Goal: Task Accomplishment & Management: Use online tool/utility

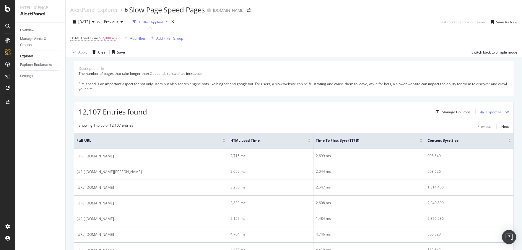
click at [140, 38] on div "Add Filter" at bounding box center [138, 38] width 16 height 5
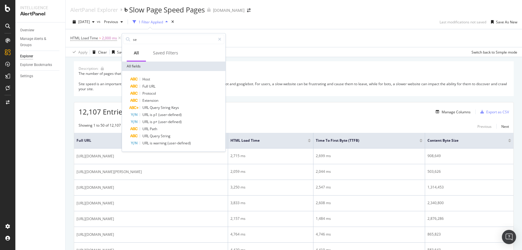
type input "s"
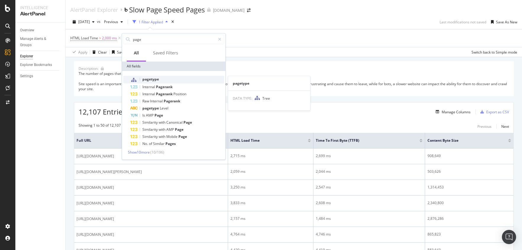
type input "page"
click at [174, 78] on div "pagetype" at bounding box center [177, 80] width 94 height 8
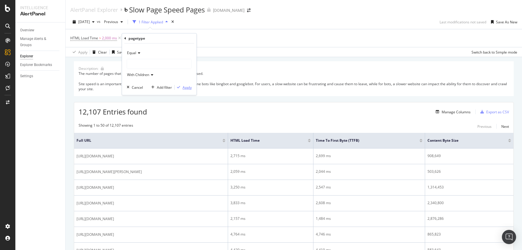
click at [189, 88] on div "Apply" at bounding box center [187, 87] width 9 height 5
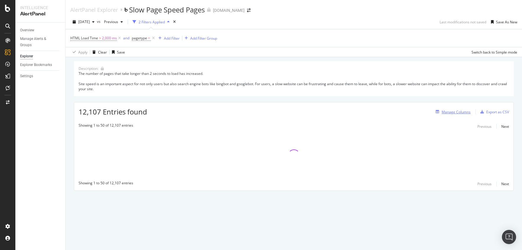
click at [451, 113] on div "Manage Columns" at bounding box center [456, 111] width 29 height 5
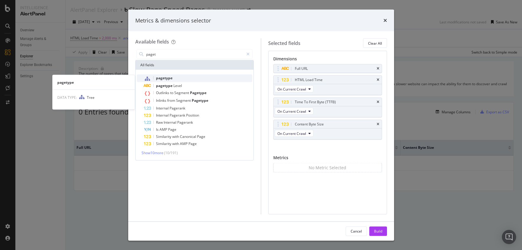
type input "paget"
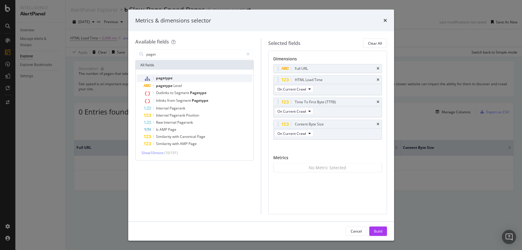
click at [173, 77] on div "pagetype" at bounding box center [198, 78] width 109 height 8
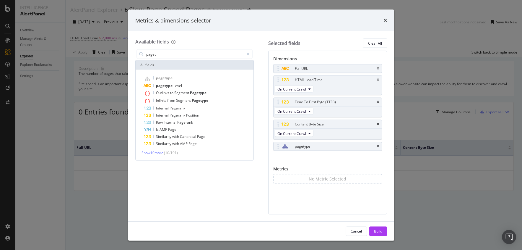
click at [379, 231] on div "Build" at bounding box center [378, 230] width 8 height 5
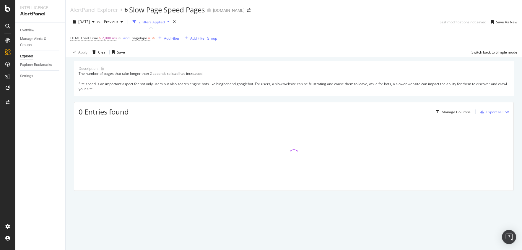
click at [153, 38] on icon at bounding box center [153, 38] width 5 height 6
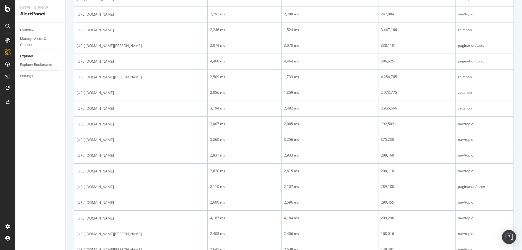
scroll to position [628, 0]
